Goal: Task Accomplishment & Management: Use online tool/utility

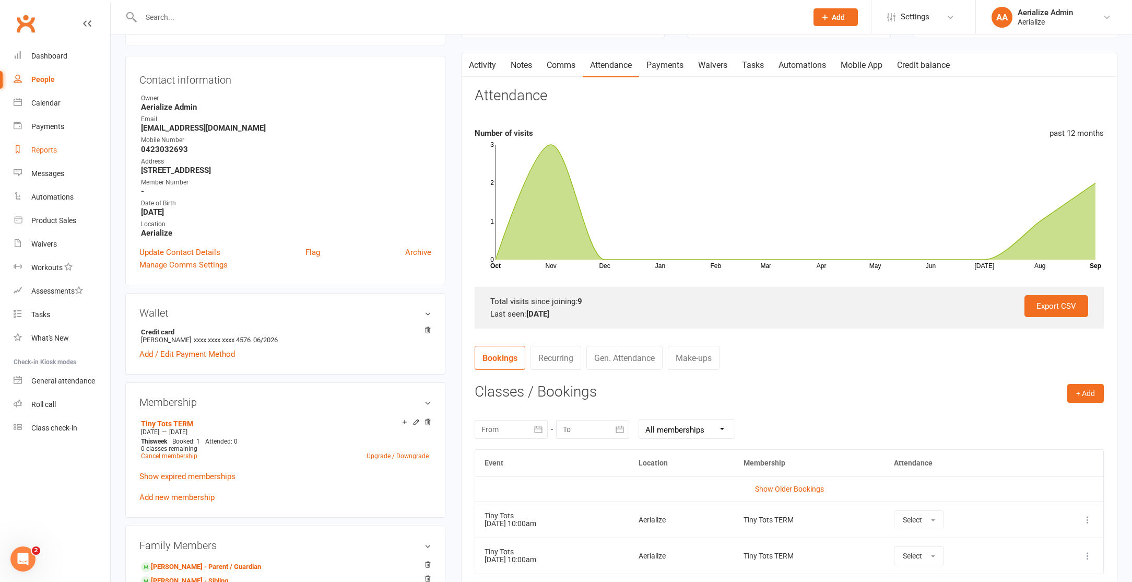
click at [47, 145] on link "Reports" at bounding box center [62, 150] width 97 height 24
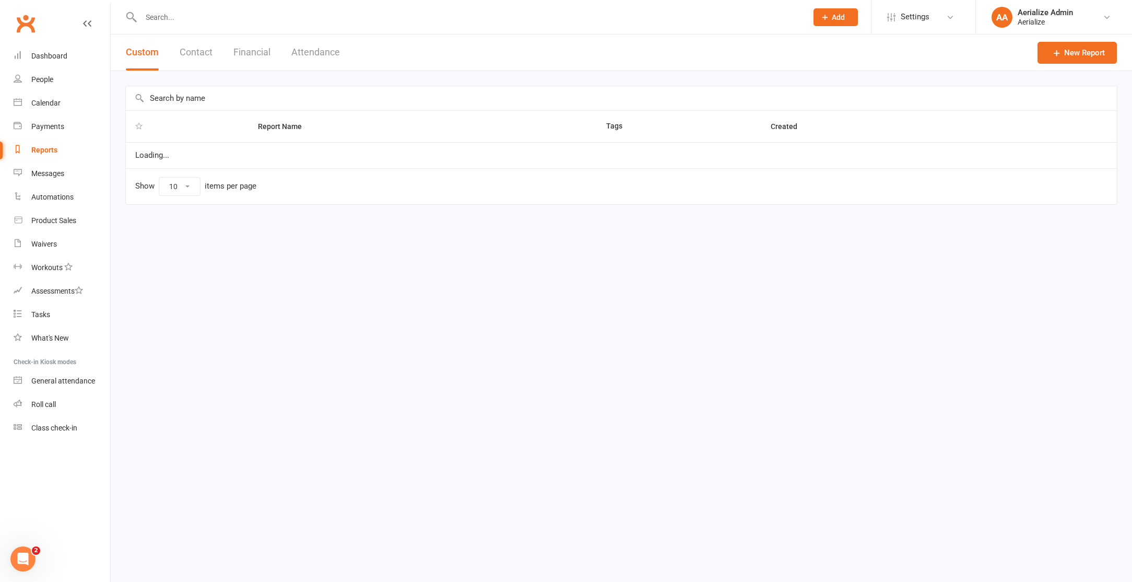
select select "100"
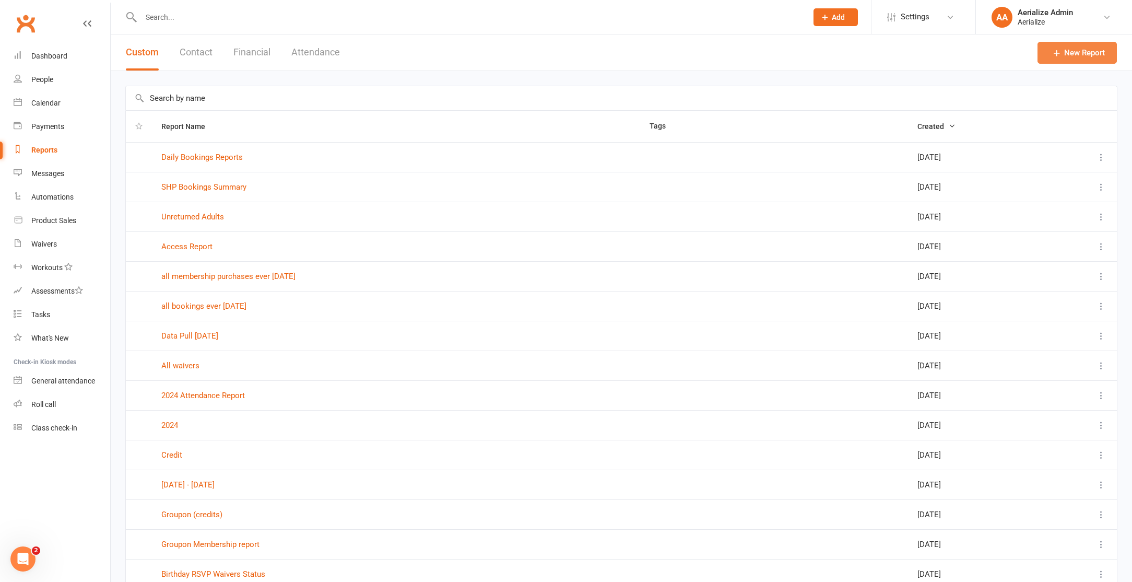
click at [1105, 60] on link "New Report" at bounding box center [1077, 53] width 79 height 22
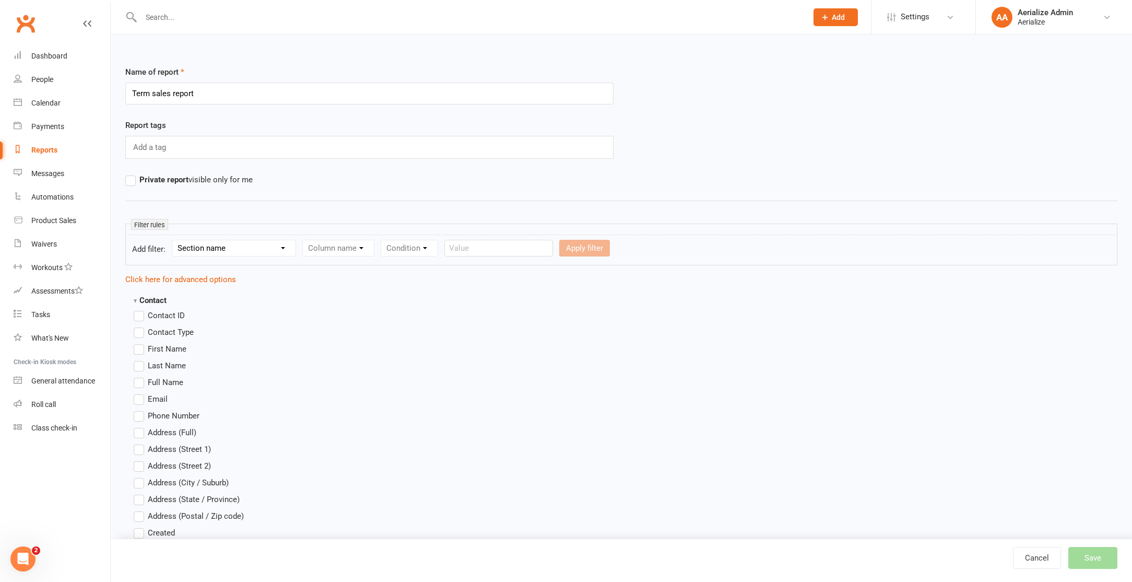
click at [151, 93] on input "Term sales report" at bounding box center [369, 94] width 488 height 22
type input "Term 3 sales report"
click at [228, 250] on select "Section name Contact Attendance Aggregate Payment Booking Waitlist Attendees Ca…" at bounding box center [233, 248] width 123 height 16
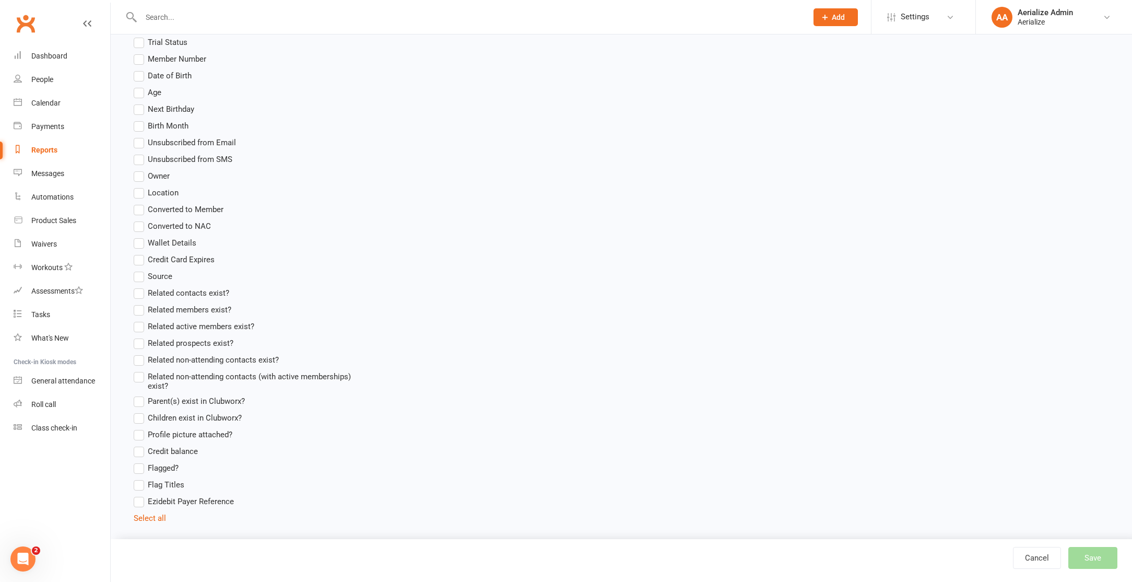
scroll to position [883, 0]
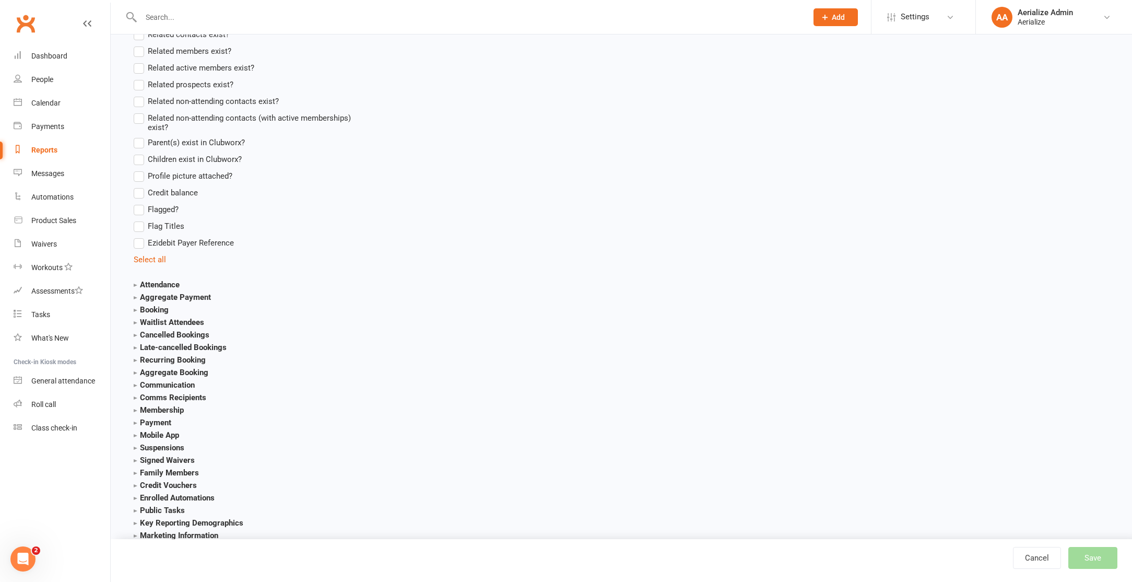
click at [162, 309] on strong "Booking" at bounding box center [151, 309] width 35 height 9
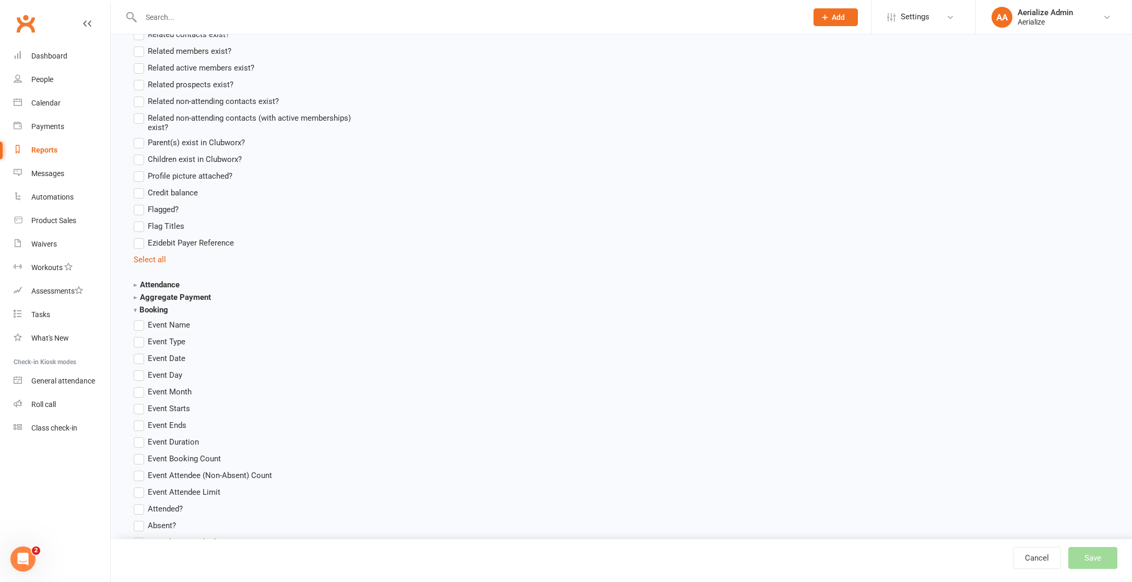
drag, startPoint x: 172, startPoint y: 357, endPoint x: 175, endPoint y: 372, distance: 15.4
click at [172, 357] on span "Event Date" at bounding box center [167, 357] width 38 height 11
click at [140, 352] on input "Event Date" at bounding box center [137, 352] width 7 height 0
click at [169, 408] on span "Event Starts" at bounding box center [169, 407] width 42 height 11
click at [140, 402] on input "Event Starts" at bounding box center [137, 402] width 7 height 0
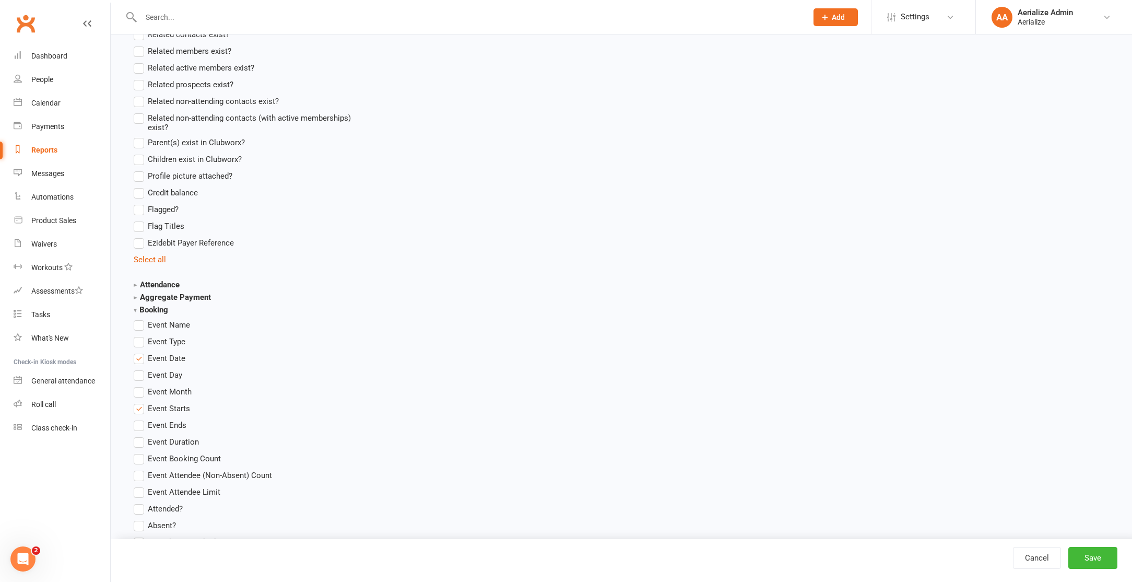
click at [155, 325] on span "Event Name" at bounding box center [169, 324] width 42 height 11
click at [140, 319] on input "Event Name" at bounding box center [137, 319] width 7 height 0
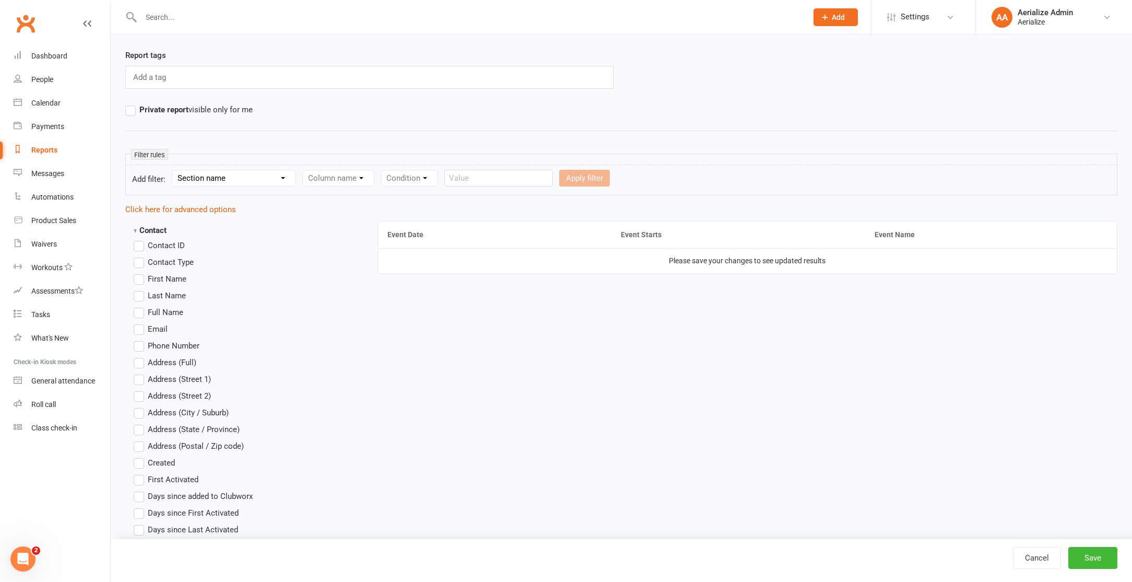
scroll to position [73, 0]
click at [169, 308] on span "Full Name" at bounding box center [166, 308] width 36 height 11
click at [140, 303] on input "Full Name" at bounding box center [137, 303] width 7 height 0
click at [165, 328] on span "Email" at bounding box center [158, 325] width 20 height 11
click at [140, 320] on input "Email" at bounding box center [137, 320] width 7 height 0
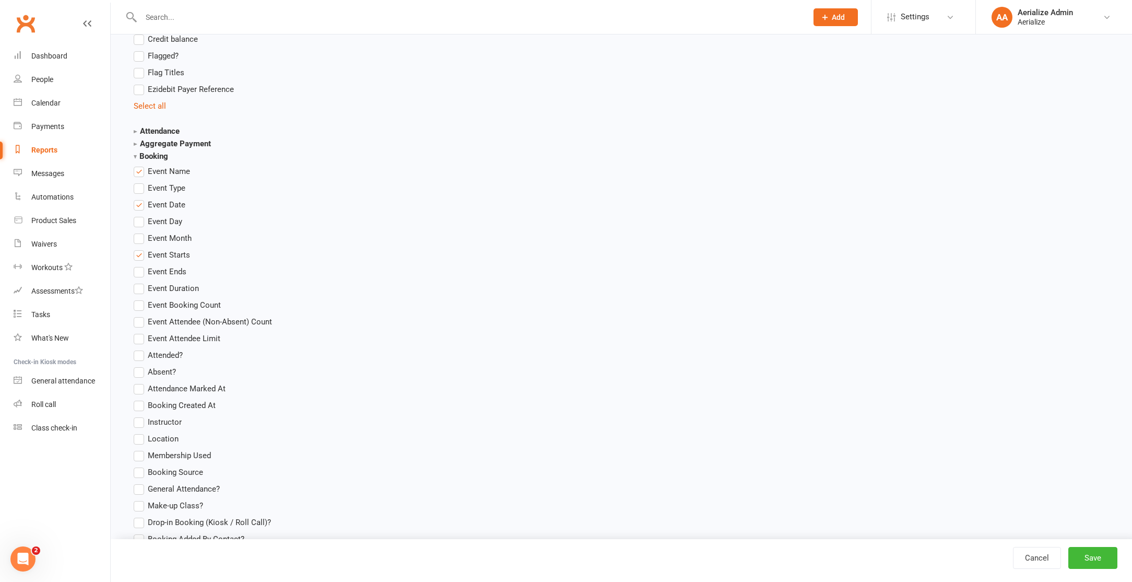
scroll to position [1045, 0]
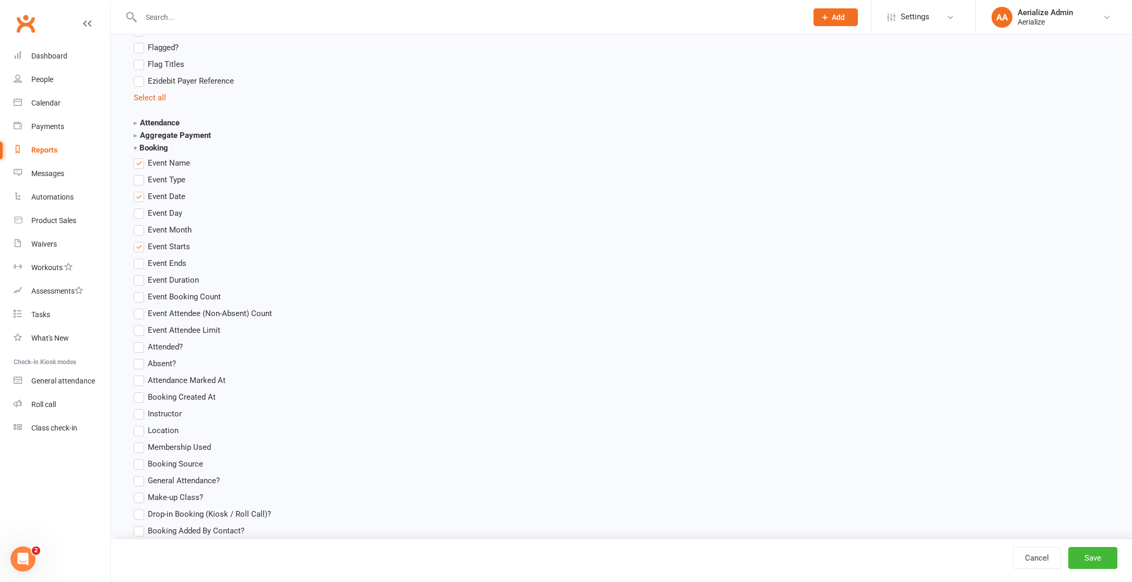
click at [182, 333] on span "Event Attendee Limit" at bounding box center [184, 329] width 73 height 11
click at [140, 324] on input "Event Attendee Limit" at bounding box center [137, 324] width 7 height 0
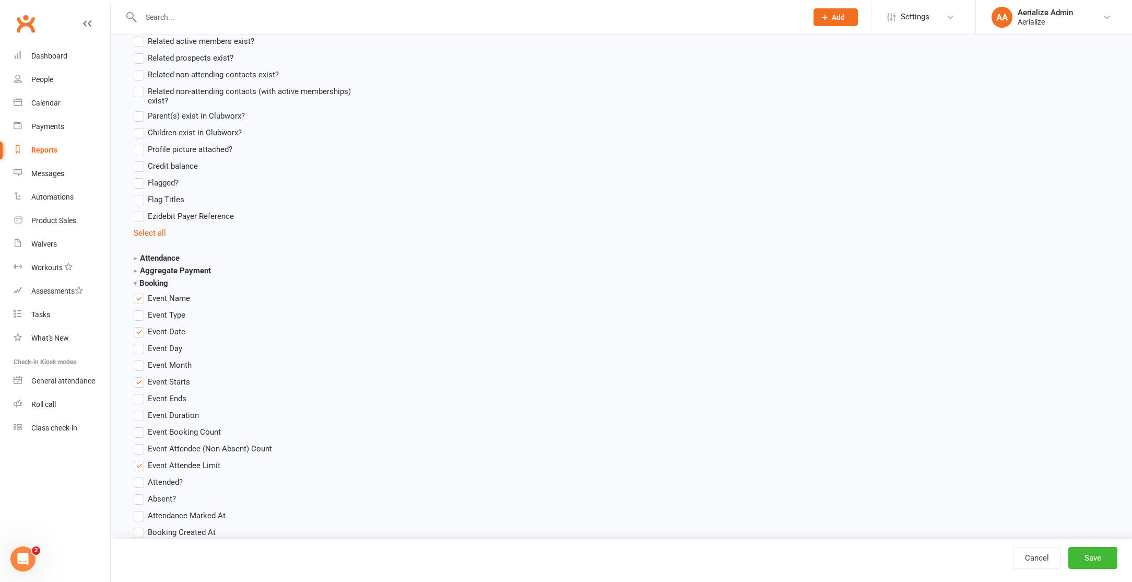
scroll to position [0, 0]
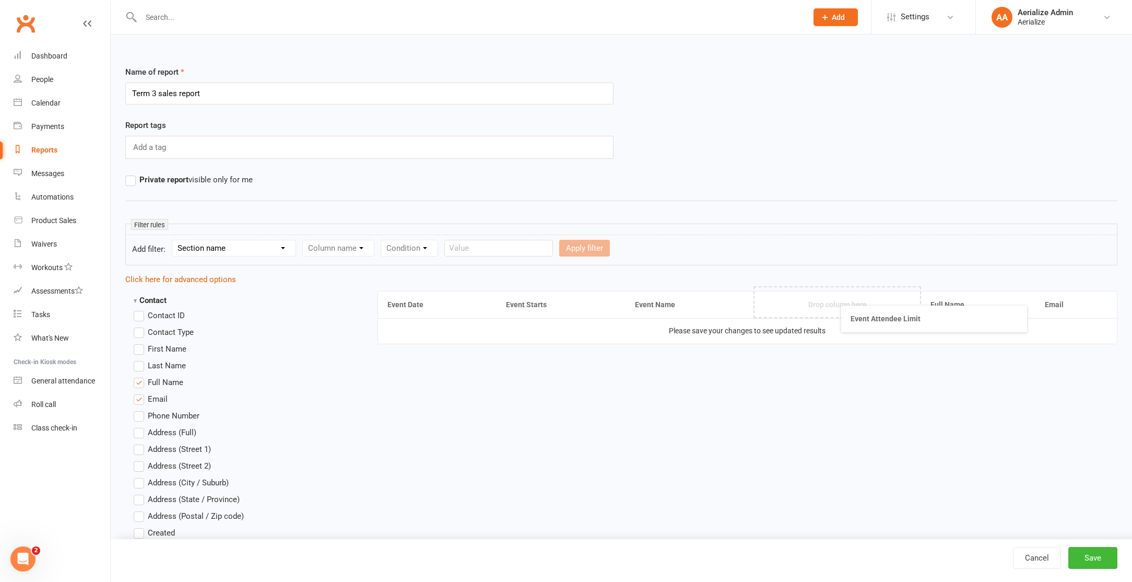
drag, startPoint x: 975, startPoint y: 300, endPoint x: 885, endPoint y: 313, distance: 90.9
click at [231, 249] on select "Section name Contact Attendance Aggregate Payment Booking Waitlist Attendees Ca…" at bounding box center [233, 248] width 123 height 16
select select "3"
click at [174, 240] on select "Section name Contact Attendance Aggregate Payment Booking Waitlist Attendees Ca…" at bounding box center [233, 248] width 123 height 16
click at [339, 243] on select "Column name Event Name Event Type Event Date Event Day Event Month Event Starts…" at bounding box center [376, 248] width 147 height 16
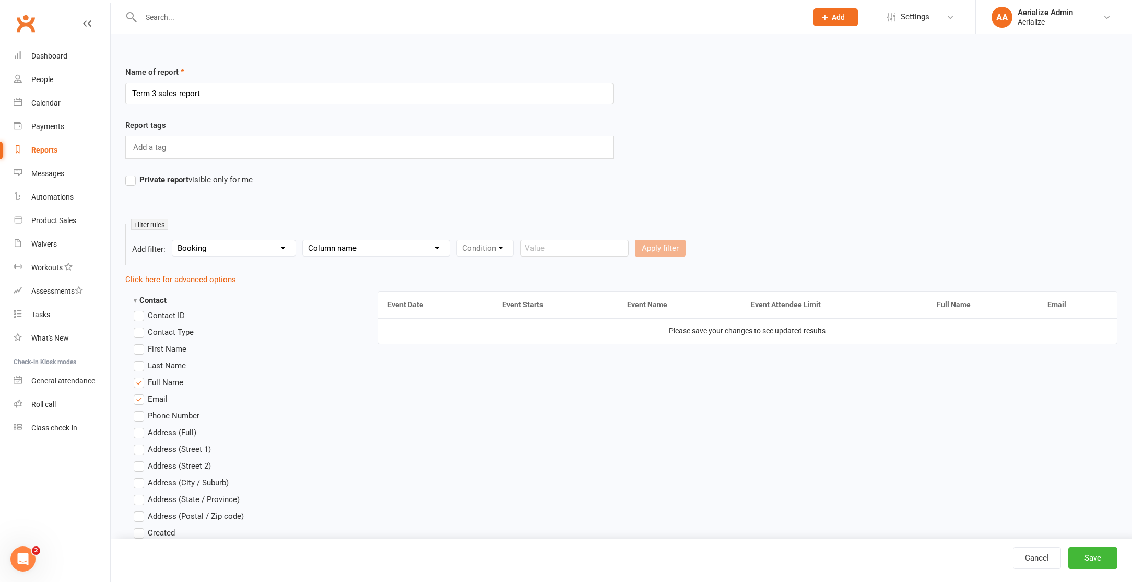
select select "2"
click at [305, 240] on select "Column name Event Name Event Type Event Date Event Day Event Month Event Starts…" at bounding box center [376, 248] width 147 height 16
click at [506, 252] on select "Condition Is Is not Before After Before or on After or on Is blank Is not blank" at bounding box center [490, 248] width 66 height 16
select select "5"
click at [459, 240] on select "Condition Is Is not Before After Before or on After or on Is blank Is not blank" at bounding box center [490, 248] width 66 height 16
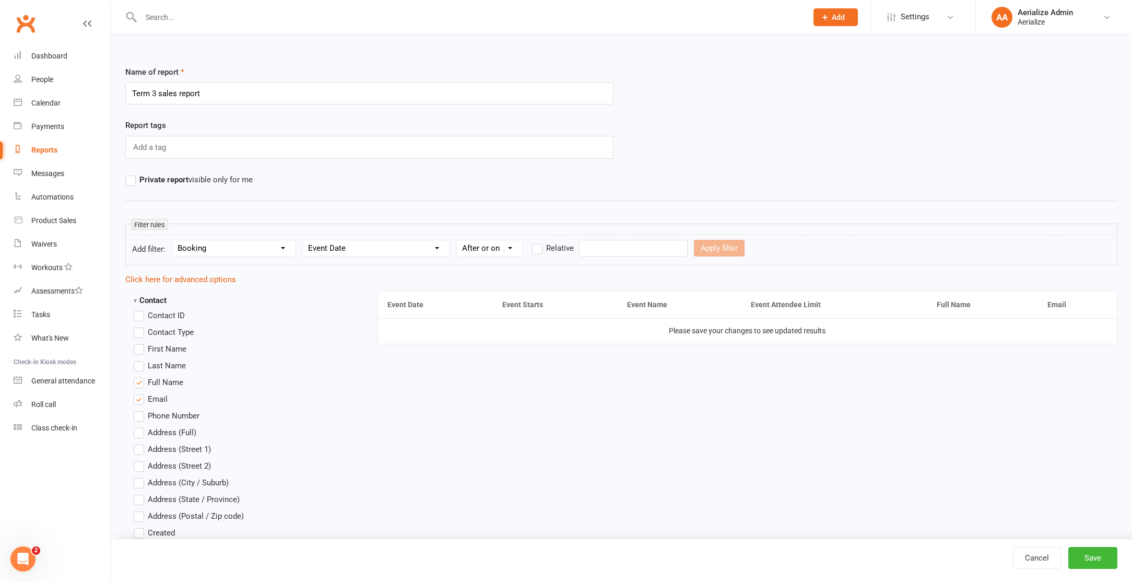
click at [539, 249] on label "Relative" at bounding box center [553, 248] width 42 height 13
click at [539, 242] on input "Relative" at bounding box center [535, 242] width 7 height 0
click at [587, 246] on input "number" at bounding box center [607, 248] width 50 height 17
drag, startPoint x: 534, startPoint y: 248, endPoint x: 554, endPoint y: 248, distance: 20.4
click at [534, 248] on label "Relative" at bounding box center [553, 248] width 42 height 13
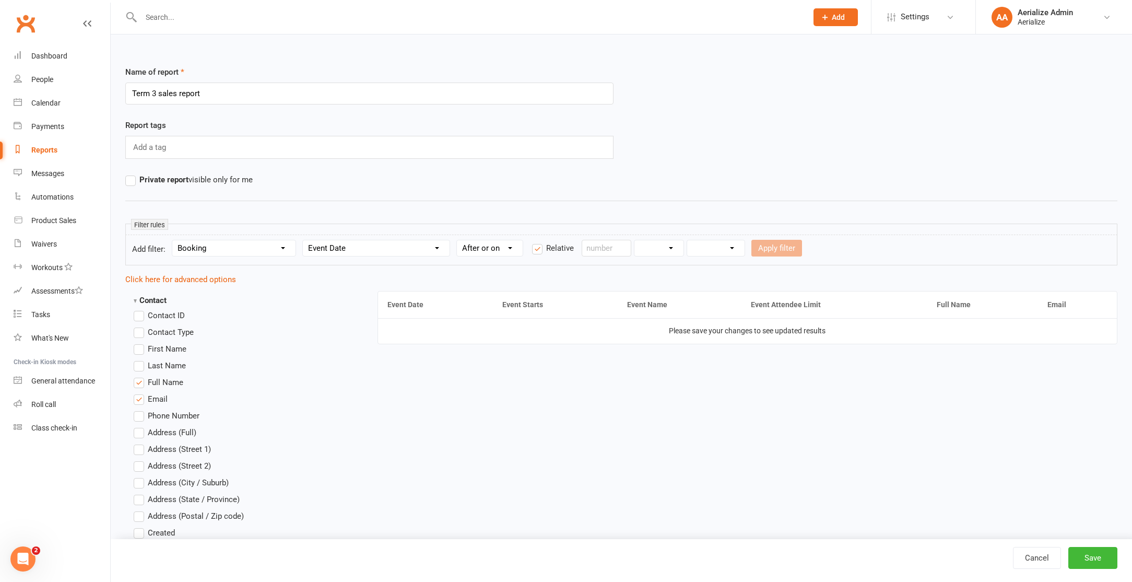
click at [534, 242] on input "Relative" at bounding box center [535, 242] width 7 height 0
click at [612, 249] on input "text" at bounding box center [633, 248] width 109 height 17
click at [596, 271] on icon "button" at bounding box center [596, 272] width 7 height 8
click at [650, 371] on button "21" at bounding box center [646, 371] width 22 height 19
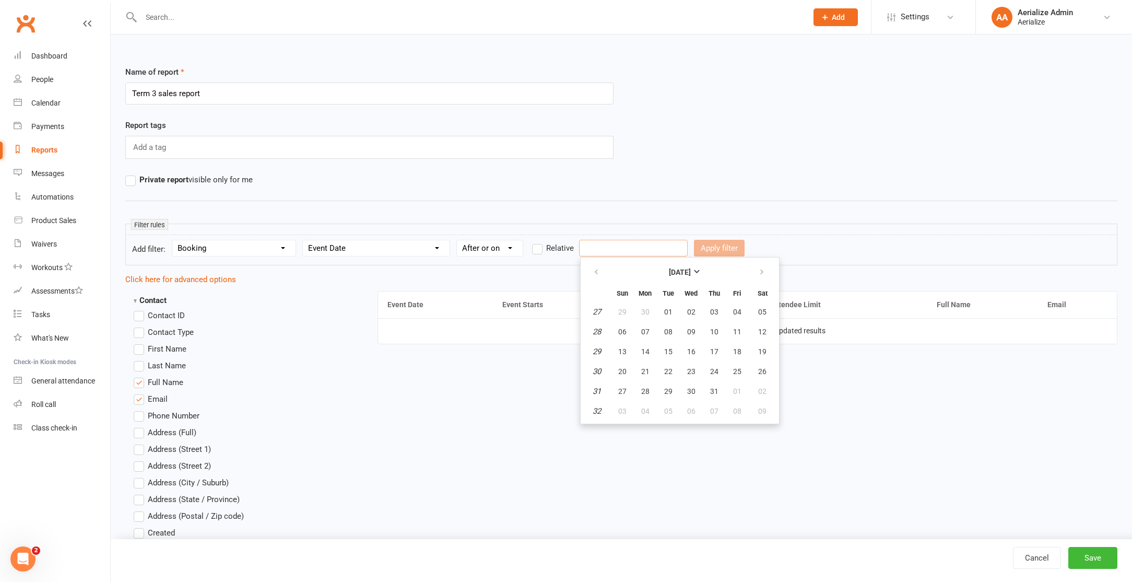
type input "[DATE]"
click at [697, 245] on button "Apply filter" at bounding box center [719, 248] width 51 height 17
select select
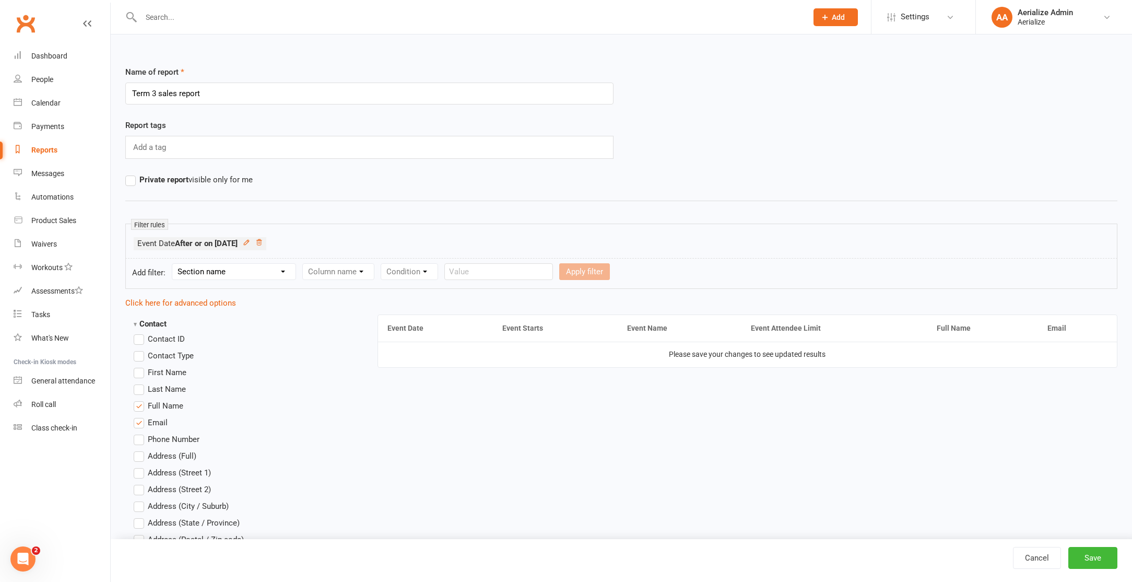
click at [258, 269] on select "Section name Contact Attendance Aggregate Payment Booking Waitlist Attendees Ca…" at bounding box center [233, 272] width 123 height 16
select select "3"
click at [174, 264] on select "Section name Contact Attendance Aggregate Payment Booking Waitlist Attendees Ca…" at bounding box center [233, 272] width 123 height 16
click at [352, 275] on select "Column name Event Name Event Type Event Date Event Day Event Month Event Starts…" at bounding box center [376, 272] width 147 height 16
select select "2"
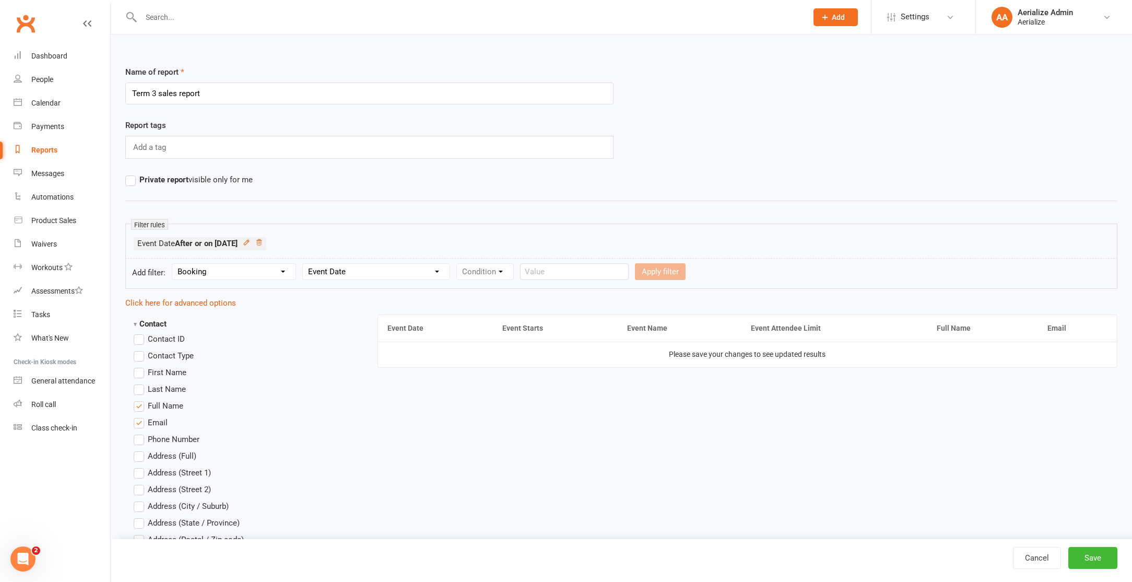
click at [305, 264] on select "Column name Event Name Event Type Event Date Event Day Event Month Event Starts…" at bounding box center [376, 272] width 147 height 16
click at [494, 275] on select "Condition Is Is not Before After Before or on After or on Is blank Is not blank" at bounding box center [490, 272] width 66 height 16
select select "2"
click at [459, 264] on select "Condition Is Is not Before After Before or on After or on Is blank Is not blank" at bounding box center [490, 272] width 66 height 16
click at [607, 267] on input "text" at bounding box center [633, 271] width 109 height 17
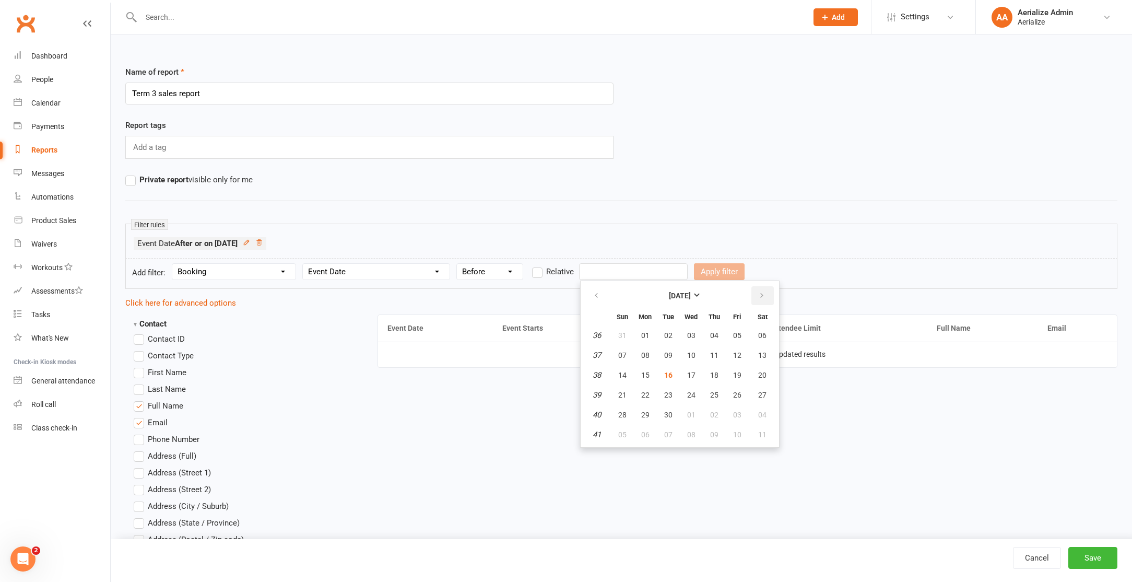
click at [766, 296] on button "button" at bounding box center [763, 295] width 22 height 19
click at [595, 292] on icon "button" at bounding box center [596, 295] width 7 height 8
click at [756, 395] on button "27" at bounding box center [762, 394] width 27 height 19
type input "[DATE]"
click at [717, 274] on button "Apply filter" at bounding box center [719, 271] width 51 height 17
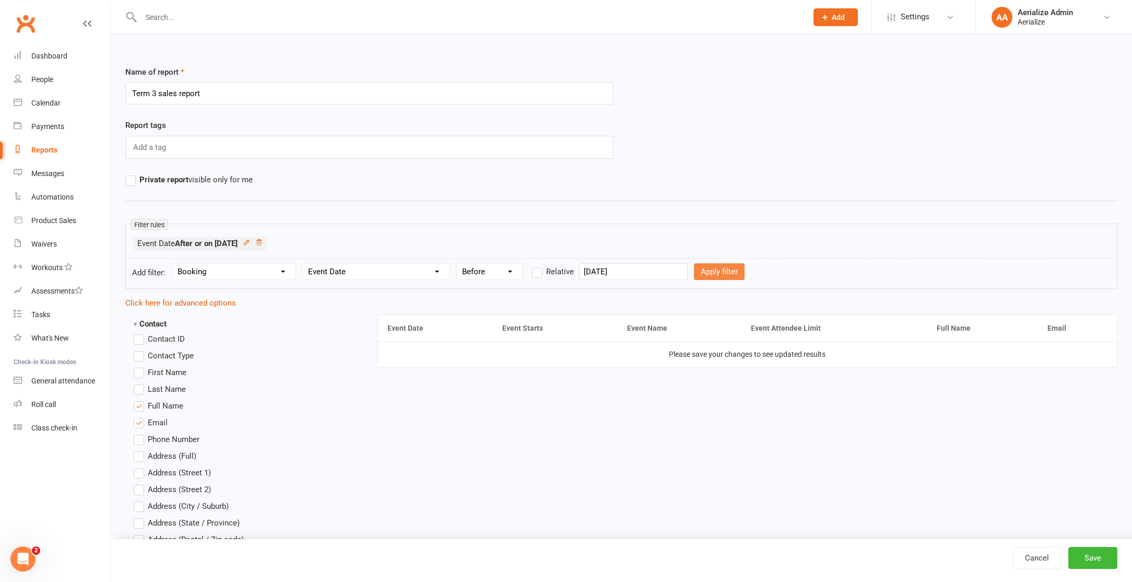
select select
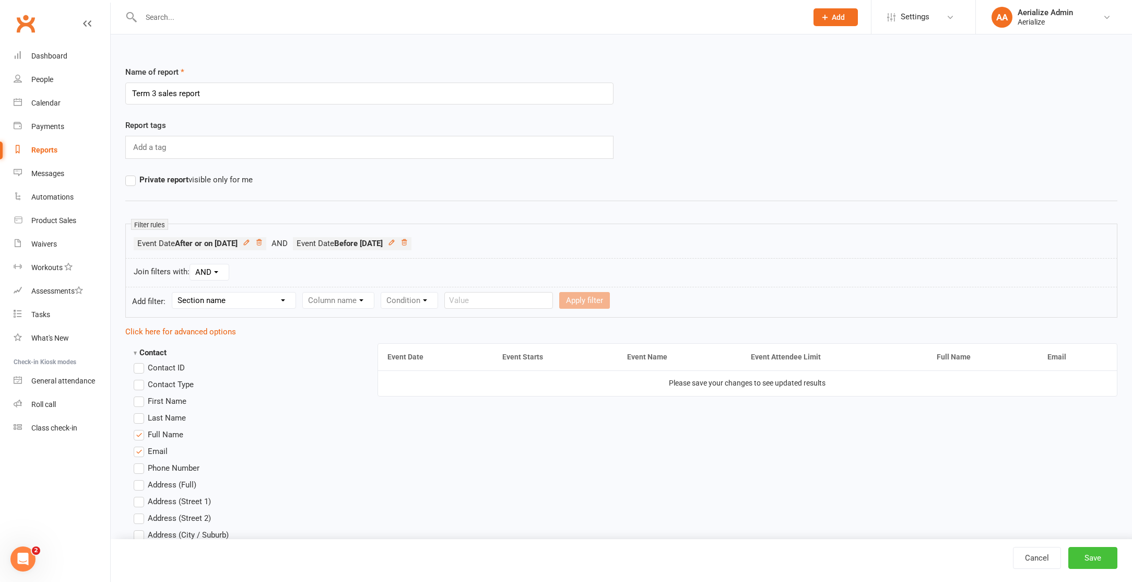
click at [1099, 553] on button "Save" at bounding box center [1093, 558] width 49 height 22
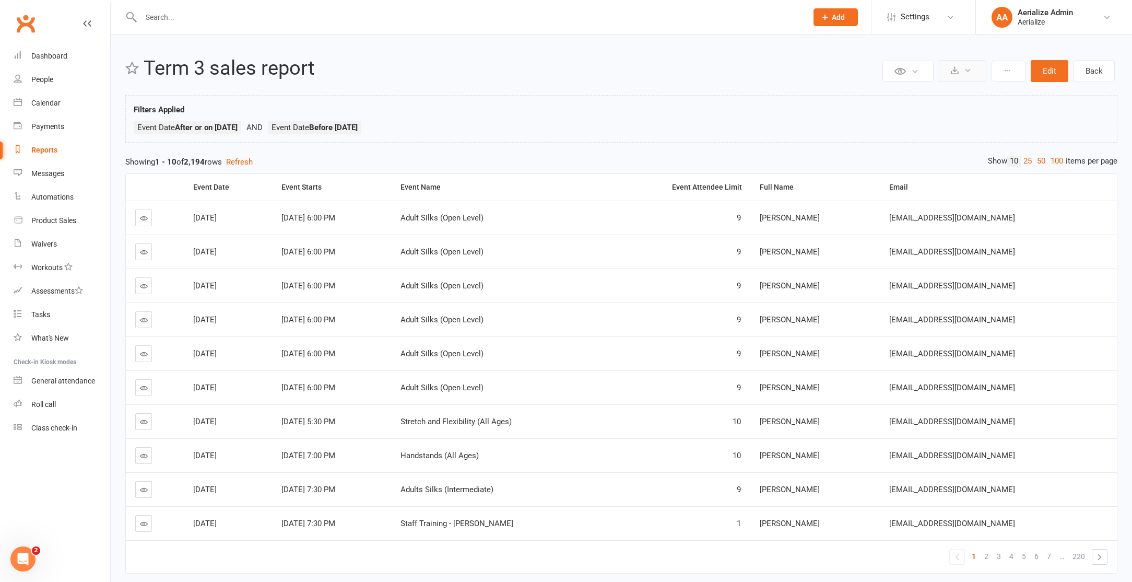
click at [968, 74] on button at bounding box center [963, 71] width 48 height 22
click at [952, 91] on link "Export to CSV" at bounding box center [931, 96] width 110 height 21
